Goal: Task Accomplishment & Management: Use online tool/utility

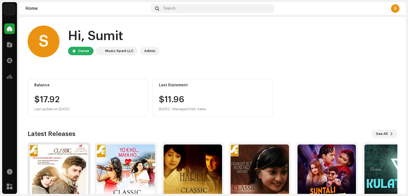
click at [59, 161] on img at bounding box center [59, 174] width 58 height 58
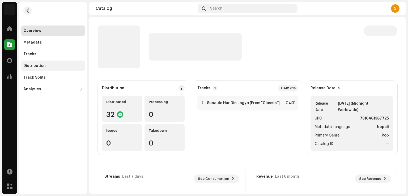
click at [45, 68] on div "Distribution" at bounding box center [53, 66] width 60 height 4
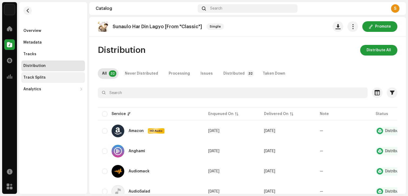
click at [41, 77] on div "Track Splits" at bounding box center [34, 78] width 22 height 4
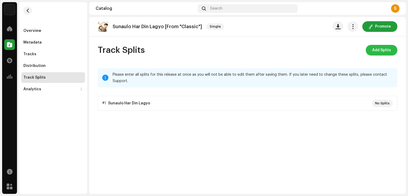
click at [381, 47] on span "Add Splits" at bounding box center [381, 50] width 19 height 11
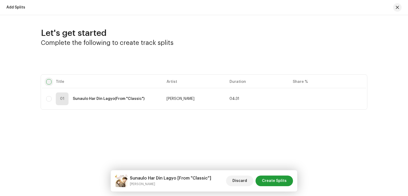
click at [50, 82] on input "checkbox" at bounding box center [48, 81] width 5 height 5
checkbox input "true"
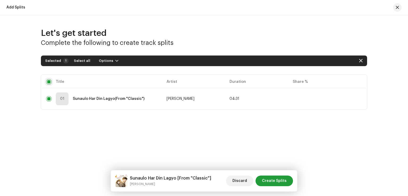
click at [50, 80] on input "checkbox" at bounding box center [48, 81] width 5 height 5
checkbox input "false"
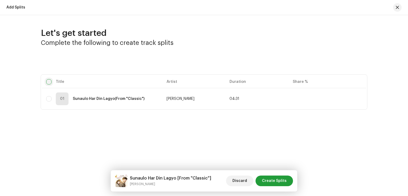
click at [49, 83] on input "checkbox" at bounding box center [48, 81] width 5 height 5
checkbox input "true"
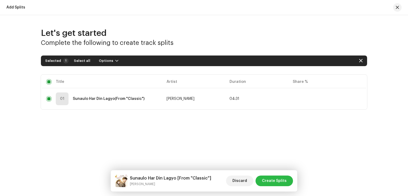
click at [270, 180] on span "Create Splits" at bounding box center [274, 181] width 25 height 11
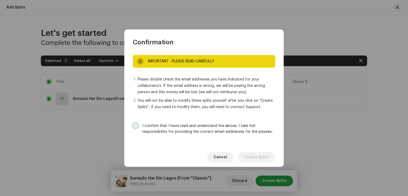
click at [137, 125] on input "I confirm that I have read and understand the above. I take full responsibility…" at bounding box center [135, 125] width 5 height 5
checkbox input "true"
click at [256, 158] on span "Create Splits" at bounding box center [256, 157] width 25 height 11
